Goal: Task Accomplishment & Management: Manage account settings

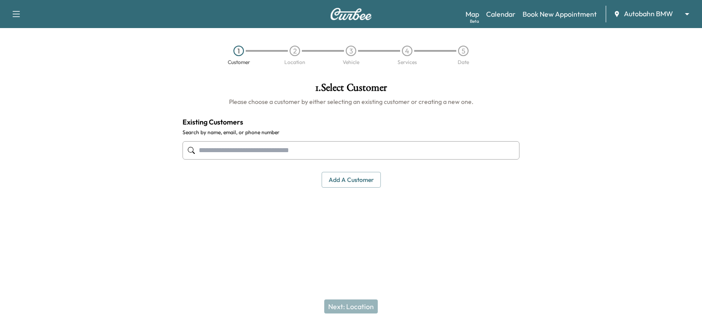
click at [213, 148] on input "text" at bounding box center [350, 150] width 337 height 18
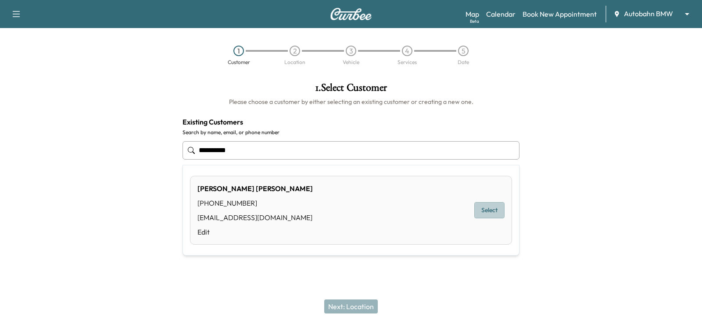
click at [492, 211] on button "Select" at bounding box center [489, 210] width 30 height 16
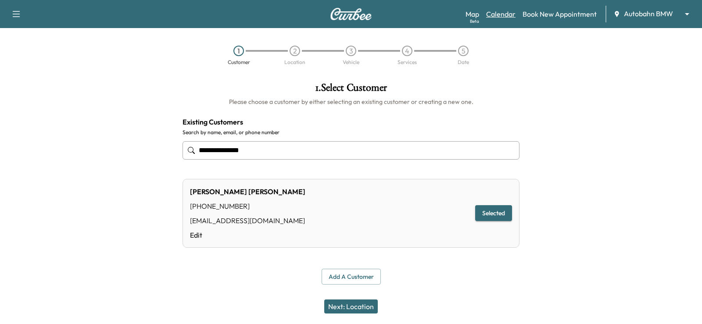
type input "**********"
click at [498, 14] on link "Calendar" at bounding box center [500, 14] width 29 height 11
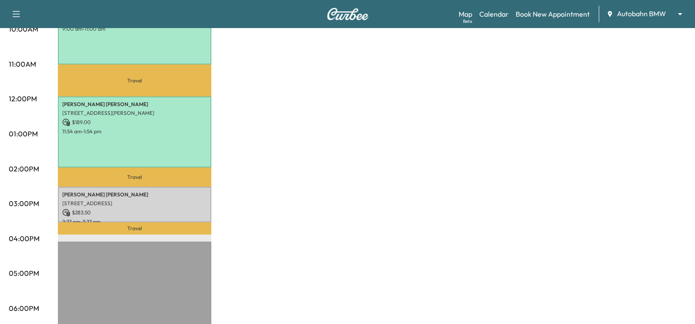
scroll to position [395, 0]
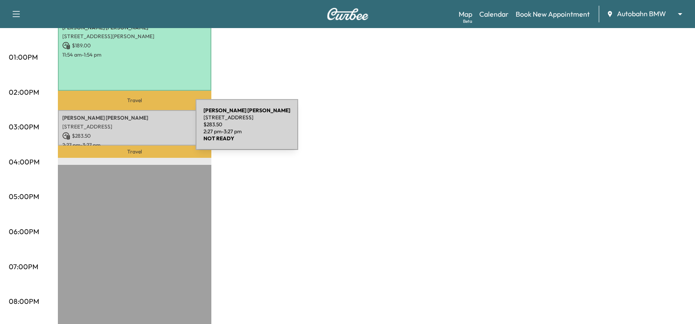
click at [129, 132] on p "$ 283.50" at bounding box center [134, 136] width 145 height 8
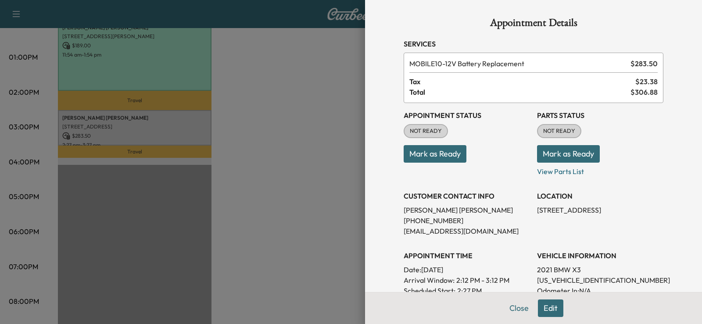
click at [268, 115] on div at bounding box center [351, 162] width 702 height 324
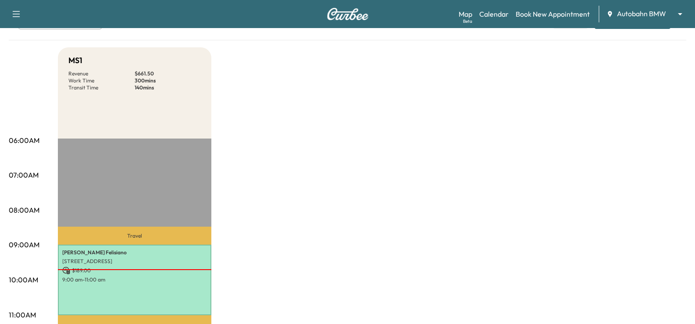
scroll to position [0, 0]
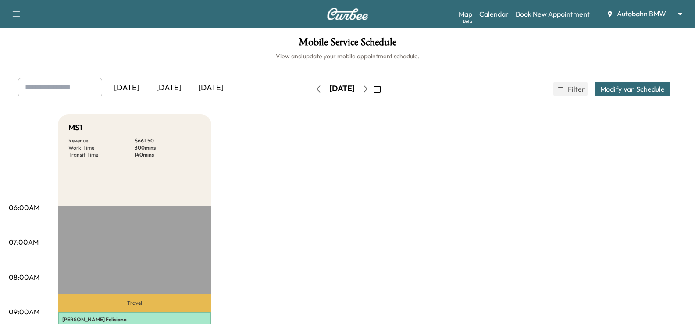
click at [369, 87] on icon "button" at bounding box center [365, 89] width 7 height 7
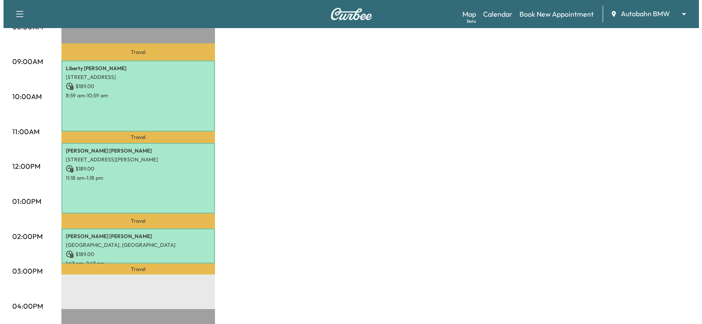
scroll to position [263, 0]
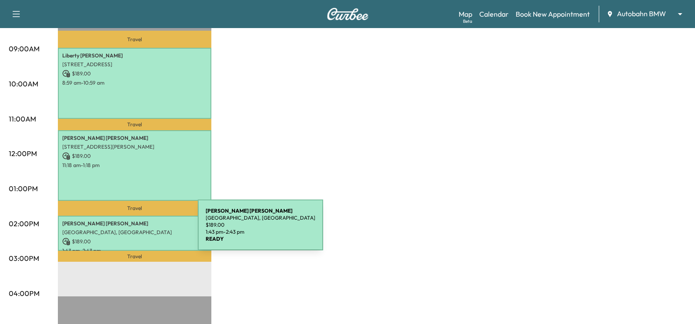
click at [132, 231] on p "[GEOGRAPHIC_DATA], [GEOGRAPHIC_DATA]" at bounding box center [134, 232] width 145 height 7
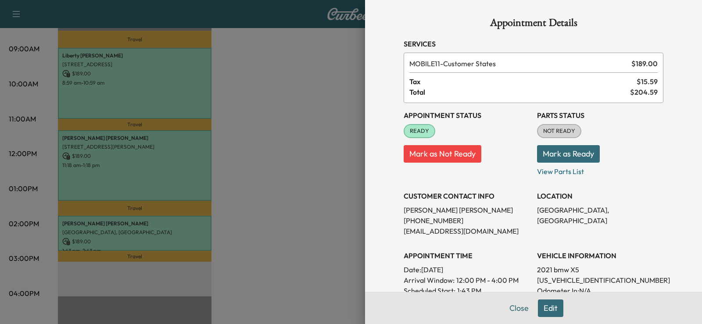
click at [544, 310] on button "Edit" at bounding box center [550, 309] width 25 height 18
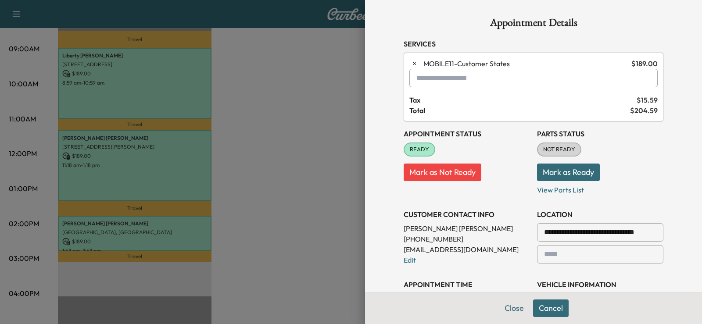
click at [418, 79] on input "text" at bounding box center [533, 78] width 248 height 18
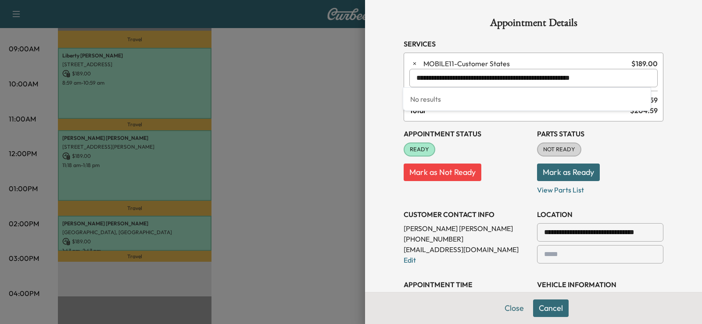
type input "**********"
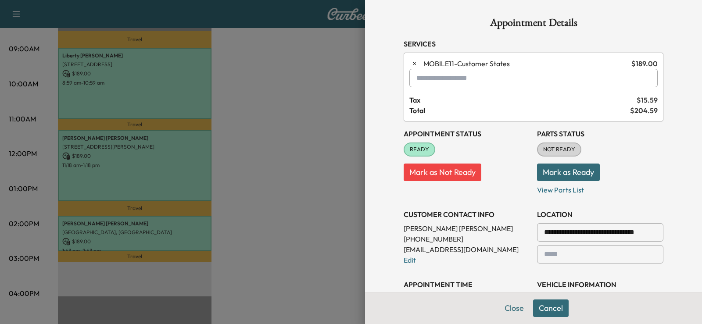
click at [650, 168] on p "Mark as Ready" at bounding box center [600, 169] width 126 height 25
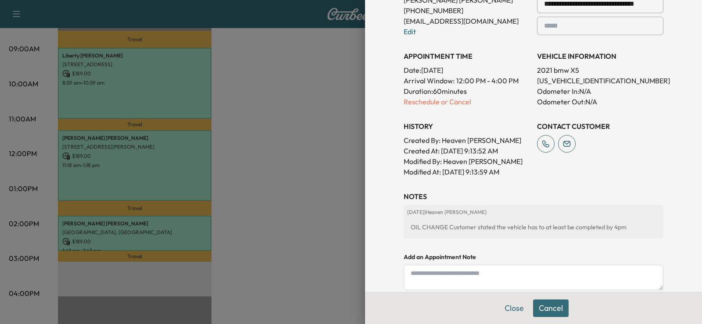
scroll to position [287, 0]
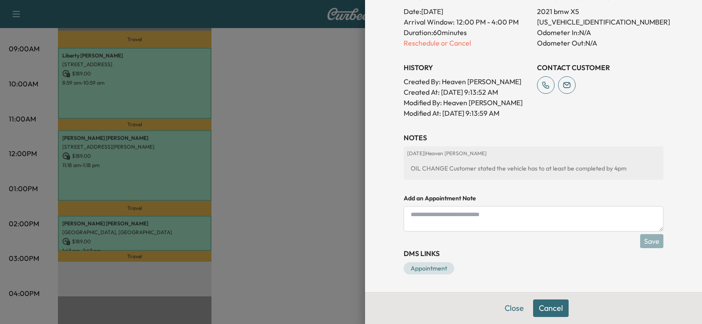
click at [445, 216] on textarea at bounding box center [534, 218] width 260 height 25
type textarea "*"
type textarea "**********"
click at [644, 243] on button "Save" at bounding box center [651, 241] width 23 height 14
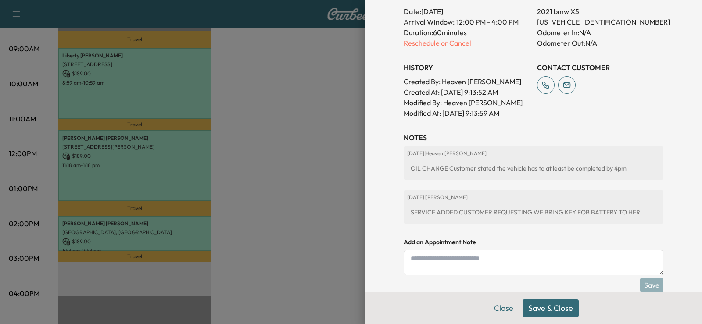
click at [548, 308] on button "Save & Close" at bounding box center [550, 309] width 56 height 18
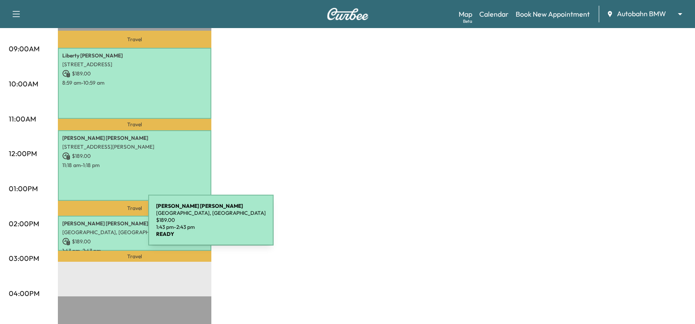
click at [84, 230] on p "[GEOGRAPHIC_DATA], [GEOGRAPHIC_DATA]" at bounding box center [134, 232] width 145 height 7
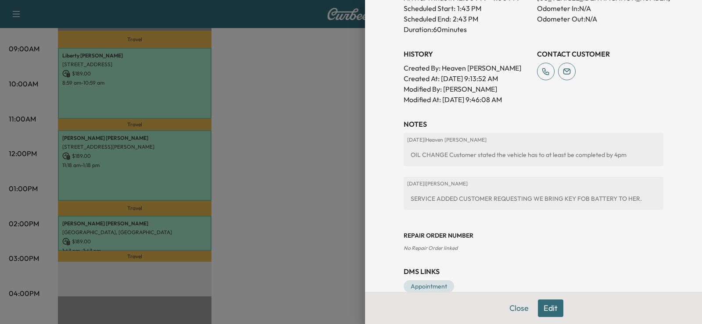
scroll to position [300, 0]
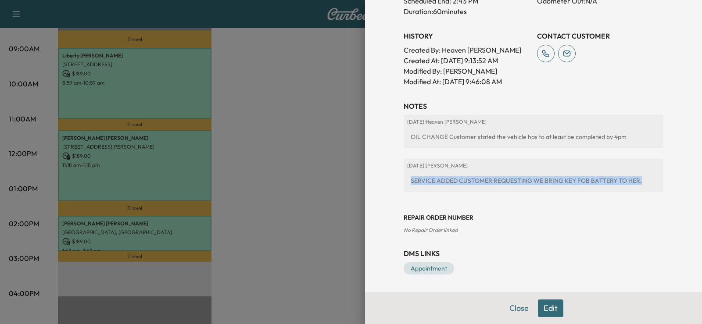
drag, startPoint x: 403, startPoint y: 180, endPoint x: 637, endPoint y: 180, distance: 234.7
click at [637, 180] on div "SERVICE ADDED CUSTOMER REQUESTING WE BRING KEY FOB BATTERY TO HER." at bounding box center [533, 181] width 253 height 16
copy div "SERVICE ADDED CUSTOMER REQUESTING WE BRING KEY FOB BATTERY TO HER."
click at [287, 243] on div at bounding box center [351, 162] width 702 height 324
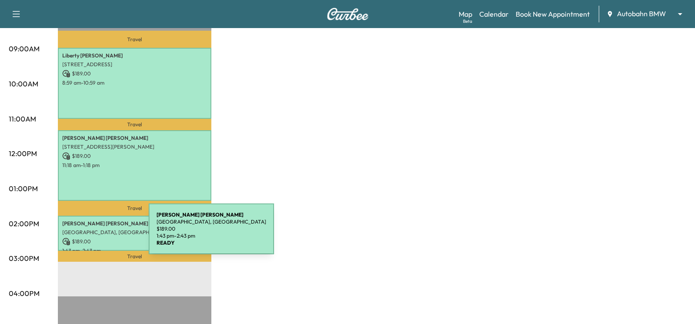
click at [84, 234] on div "[PERSON_NAME] [GEOGRAPHIC_DATA], [GEOGRAPHIC_DATA] $ 189.00 1:43 pm - 2:43 pm" at bounding box center [135, 234] width 154 height 36
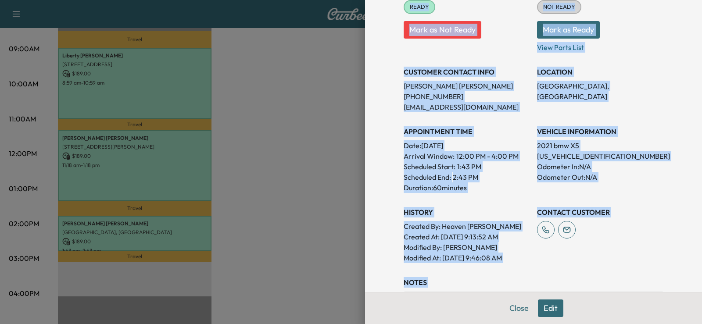
scroll to position [142, 0]
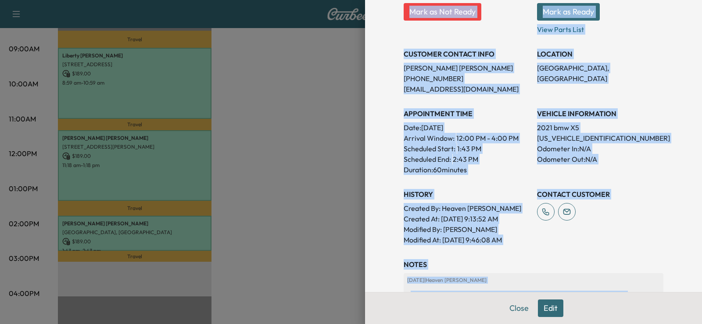
drag, startPoint x: 379, startPoint y: 10, endPoint x: 689, endPoint y: 305, distance: 428.2
click at [692, 308] on div "Appointment Details Services MOBILE11 - Customer States $ 189.00 Tax $ 15.59 To…" at bounding box center [533, 162] width 337 height 324
copy div "Appointment Details Services MOBILE11 - Customer States $ 189.00 Tax $ 15.59 To…"
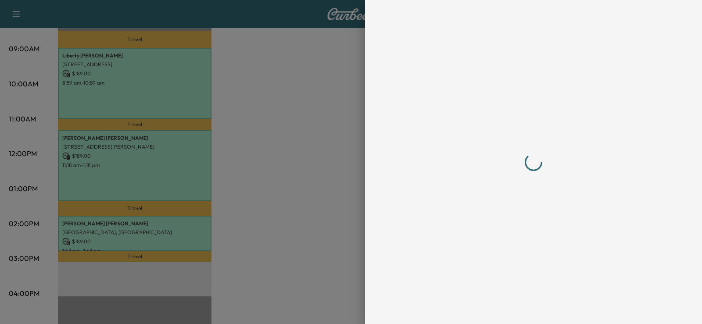
scroll to position [0, 0]
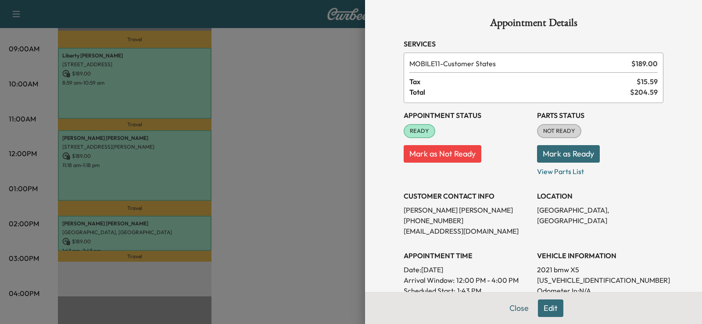
drag, startPoint x: 456, startPoint y: 140, endPoint x: 644, endPoint y: 156, distance: 188.4
click at [644, 156] on p "Mark as Ready" at bounding box center [600, 150] width 126 height 25
click at [316, 46] on div at bounding box center [351, 162] width 702 height 324
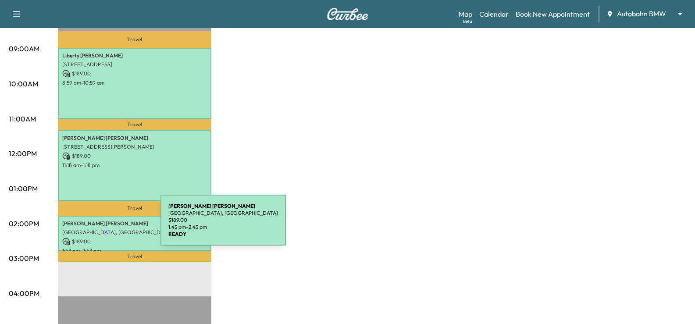
click at [95, 229] on p "[GEOGRAPHIC_DATA], [GEOGRAPHIC_DATA]" at bounding box center [134, 232] width 145 height 7
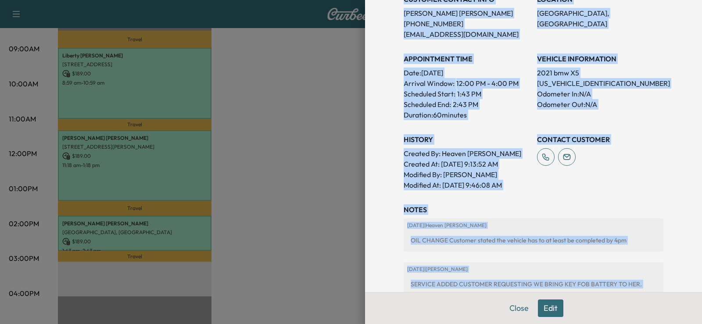
scroll to position [202, 0]
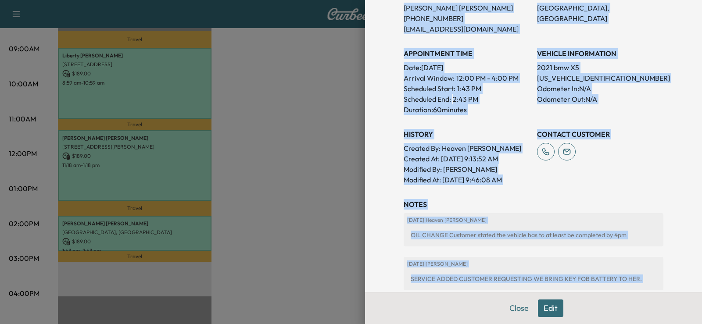
drag, startPoint x: 365, startPoint y: 12, endPoint x: 691, endPoint y: 307, distance: 439.5
click at [692, 310] on div "Appointment Details Services MOBILE11 - Customer States $ 189.00 Tax $ 15.59 To…" at bounding box center [533, 162] width 337 height 324
click at [690, 304] on div "Close Edit" at bounding box center [533, 308] width 337 height 32
copy div "Appointment Details Services MOBILE11 - Customer States $ 189.00 Tax $ 15.59 To…"
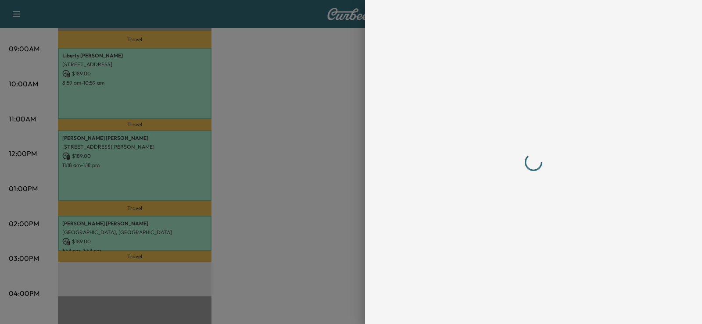
scroll to position [0, 0]
